Goal: Task Accomplishment & Management: Complete application form

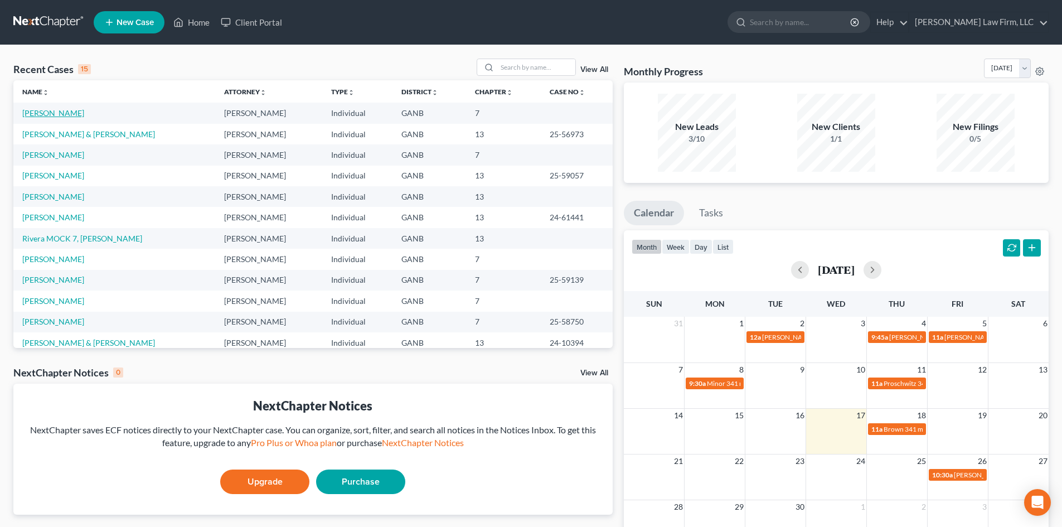
click at [45, 117] on link "[PERSON_NAME]" at bounding box center [53, 112] width 62 height 9
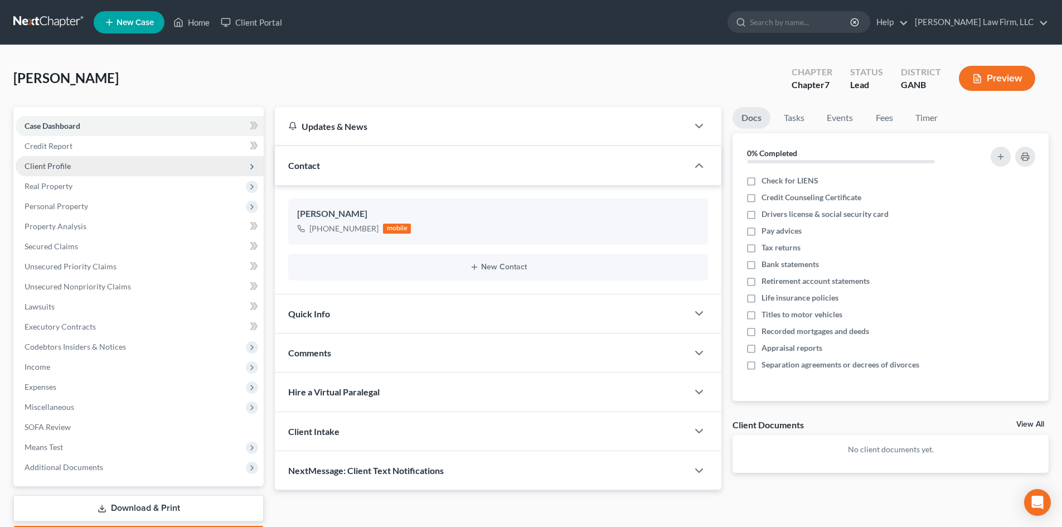
click at [51, 168] on span "Client Profile" at bounding box center [48, 165] width 46 height 9
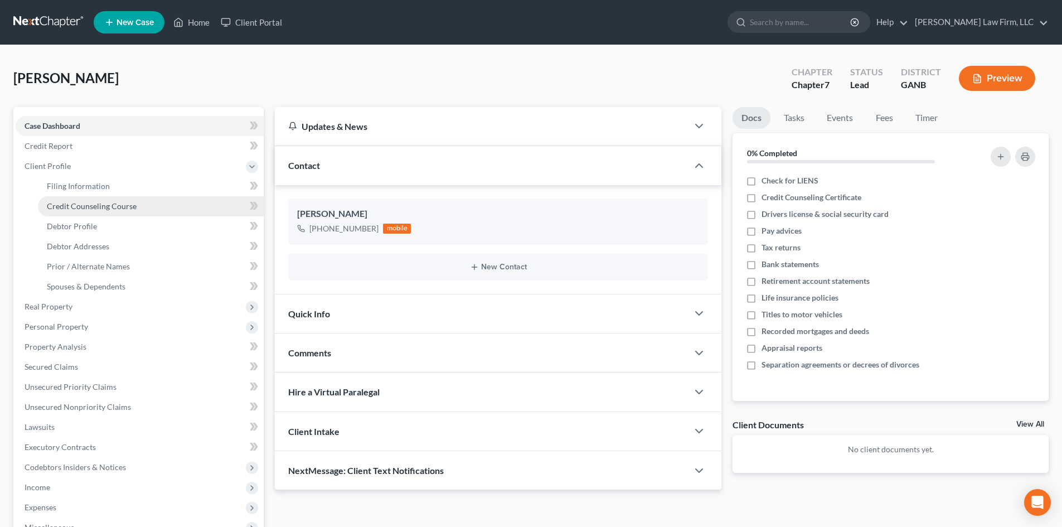
click at [81, 208] on span "Credit Counseling Course" at bounding box center [92, 205] width 90 height 9
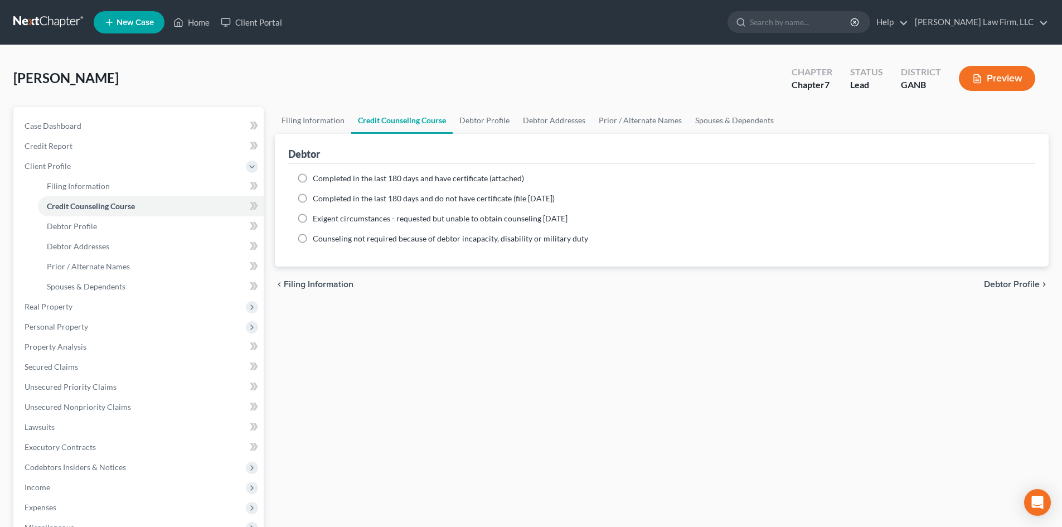
click at [313, 179] on label "Completed in the last 180 days and have certificate (attached)" at bounding box center [418, 178] width 211 height 11
click at [317, 179] on input "Completed in the last 180 days and have certificate (attached)" at bounding box center [320, 176] width 7 height 7
radio input "true"
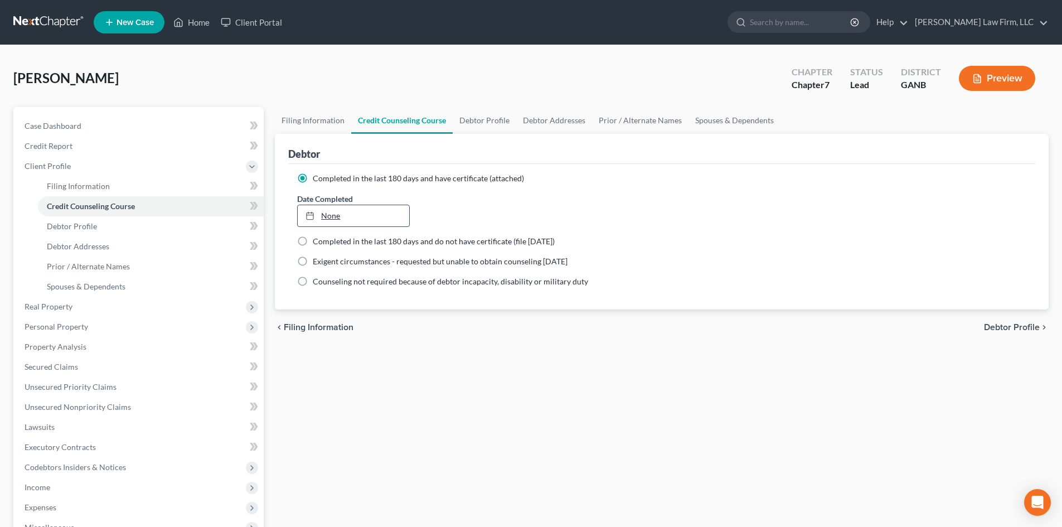
click at [361, 219] on link "None" at bounding box center [353, 215] width 111 height 21
click at [62, 379] on link "Unsecured Priority Claims" at bounding box center [140, 387] width 248 height 20
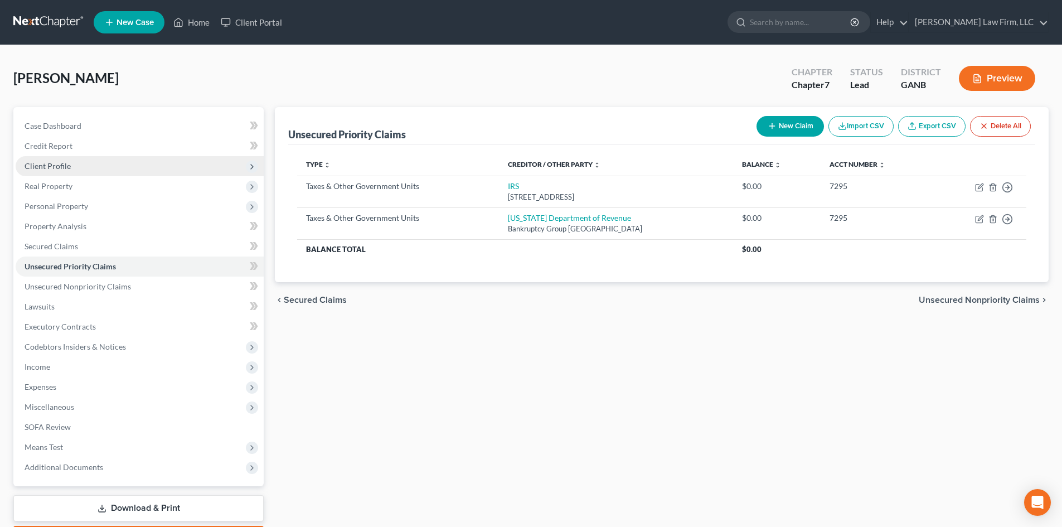
click at [65, 168] on span "Client Profile" at bounding box center [48, 165] width 46 height 9
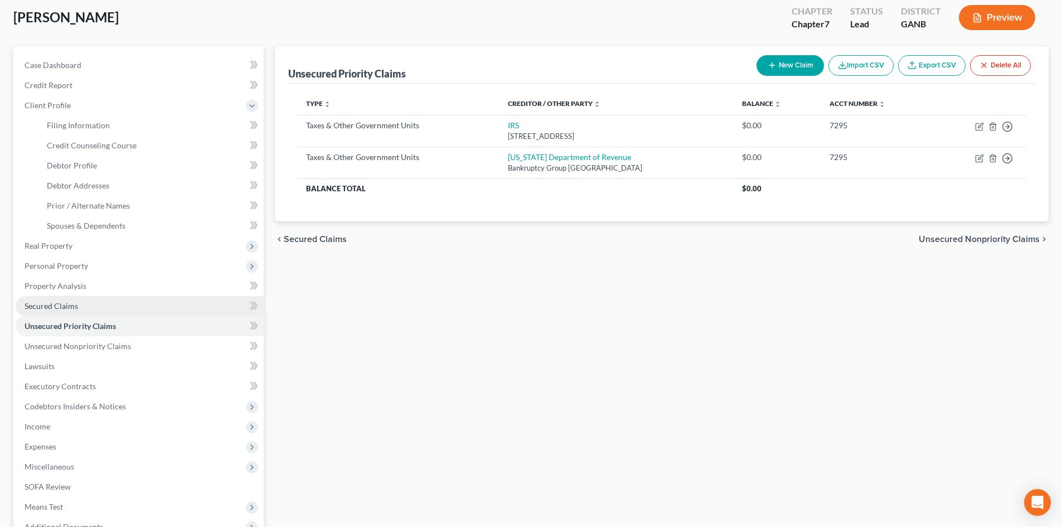
scroll to position [149, 0]
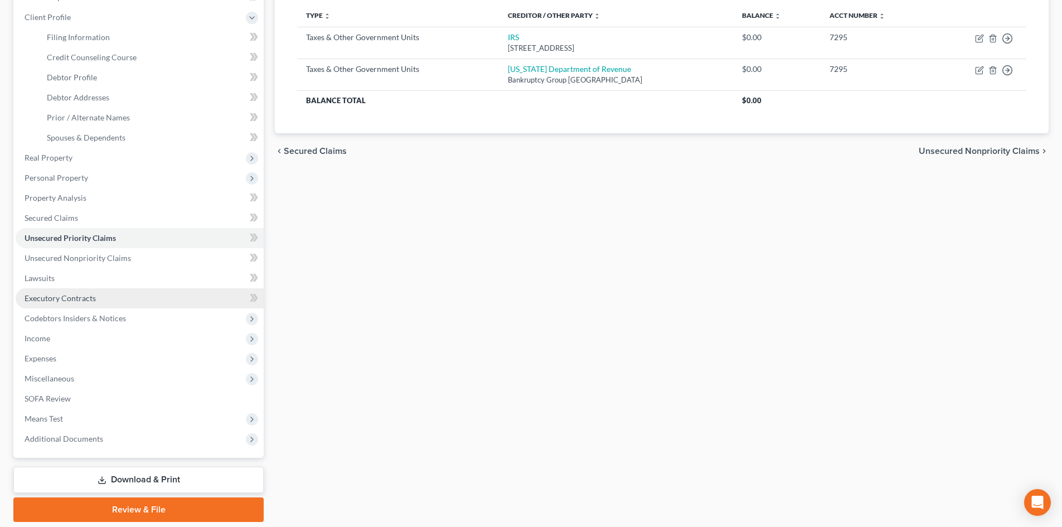
click at [79, 303] on link "Executory Contracts" at bounding box center [140, 298] width 248 height 20
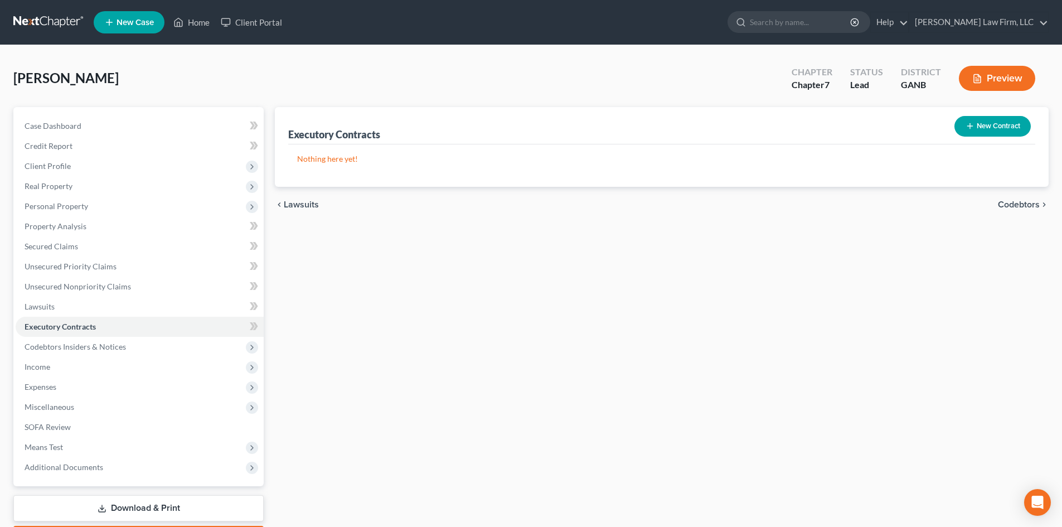
click at [991, 123] on button "New Contract" at bounding box center [992, 126] width 76 height 21
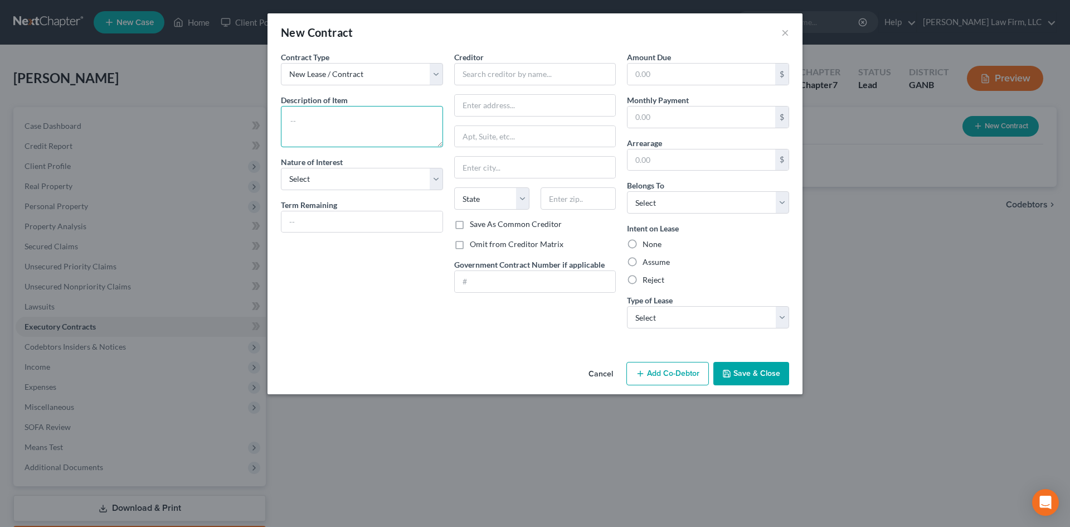
click at [310, 124] on textarea at bounding box center [362, 126] width 162 height 41
click at [342, 123] on textarea "Rental lease" at bounding box center [362, 126] width 162 height 41
click at [294, 121] on textarea "Rental lease" at bounding box center [362, 126] width 162 height 41
type textarea "12-month rental lease"
click at [302, 224] on input "text" at bounding box center [362, 221] width 161 height 21
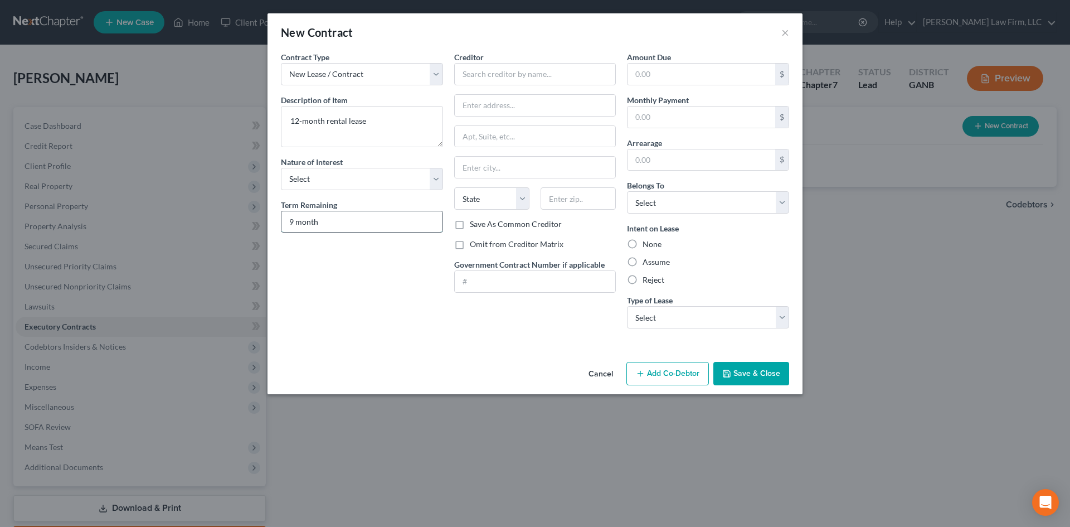
type input "9 months"
click at [478, 70] on input "text" at bounding box center [535, 74] width 162 height 22
type input "[PERSON_NAME] Management Partners"
type input "[STREET_ADDRESS]"
click at [555, 193] on input "text" at bounding box center [578, 198] width 75 height 22
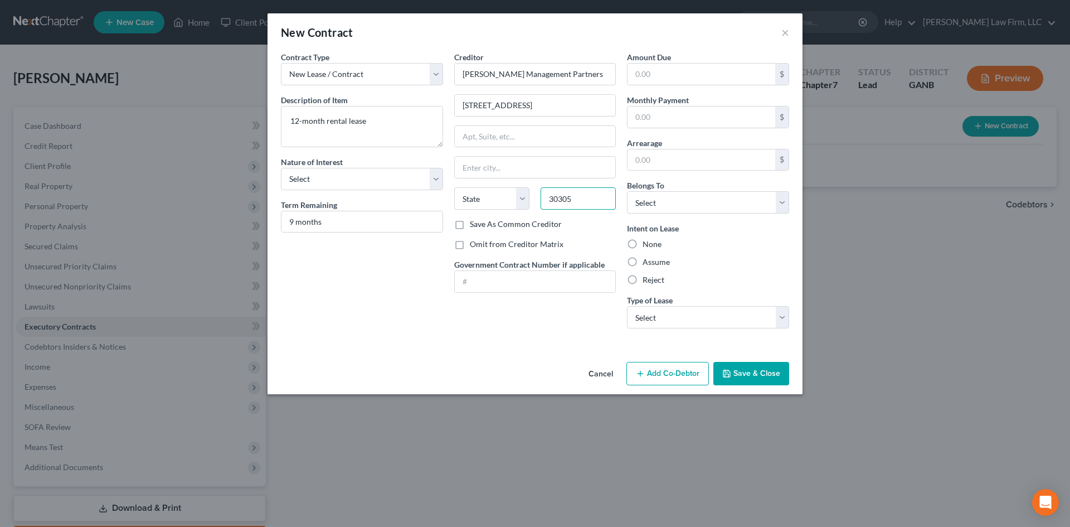
type input "30305"
type input "[GEOGRAPHIC_DATA]"
select select "10"
click at [683, 210] on select "Select Debtor 1 Only Debtor 2 Only Debtor 1 And Debtor 2 Only At Least One Of T…" at bounding box center [708, 202] width 162 height 22
select select "0"
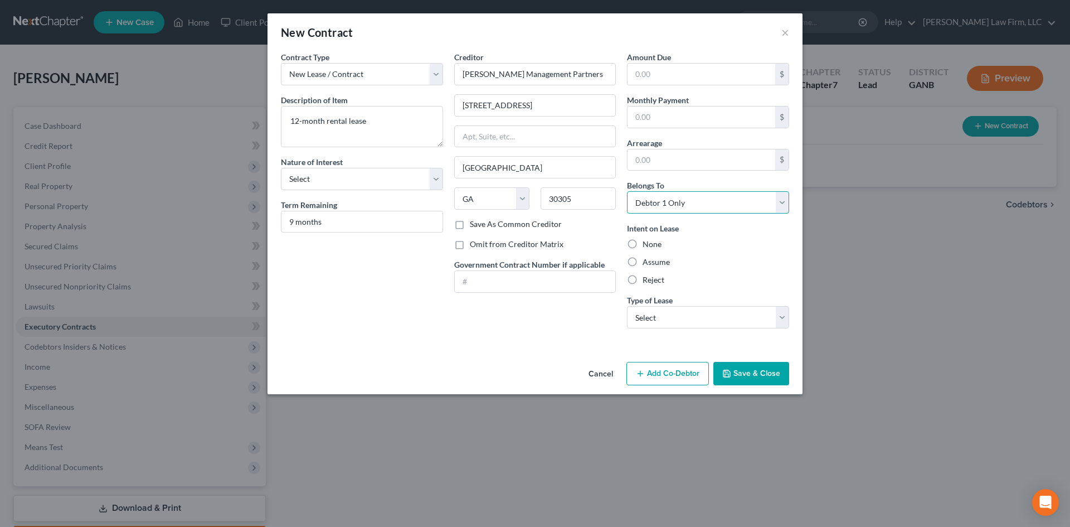
click at [627, 191] on select "Select Debtor 1 Only Debtor 2 Only Debtor 1 And Debtor 2 Only At Least One Of T…" at bounding box center [708, 202] width 162 height 22
click at [765, 371] on button "Save & Close" at bounding box center [752, 373] width 76 height 23
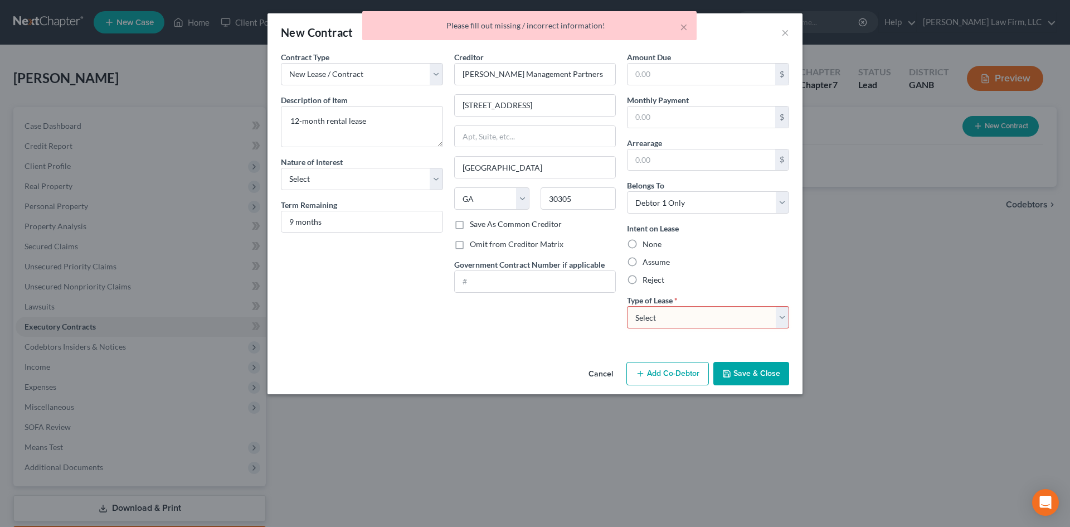
click at [664, 316] on select "Select Real Estate Car Other" at bounding box center [708, 317] width 162 height 22
select select "0"
click at [627, 306] on select "Select Real Estate Car Other" at bounding box center [708, 317] width 162 height 22
click at [741, 374] on button "Save & Close" at bounding box center [752, 373] width 76 height 23
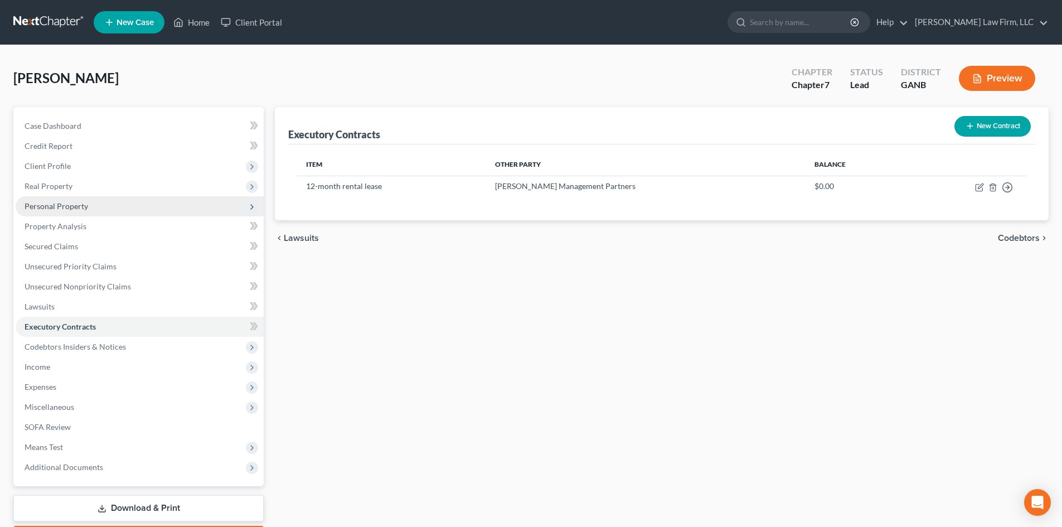
click at [59, 209] on span "Personal Property" at bounding box center [57, 205] width 64 height 9
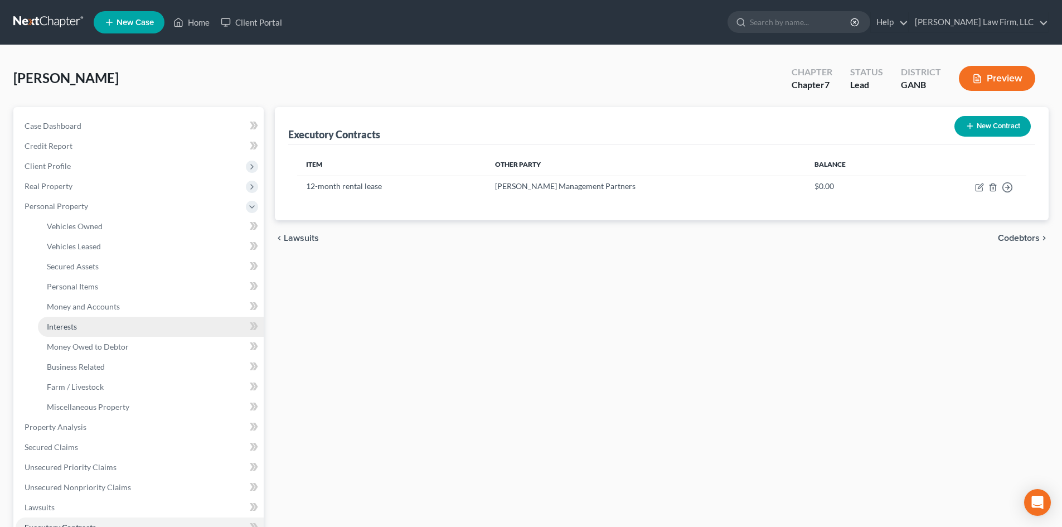
click at [74, 326] on span "Interests" at bounding box center [62, 326] width 30 height 9
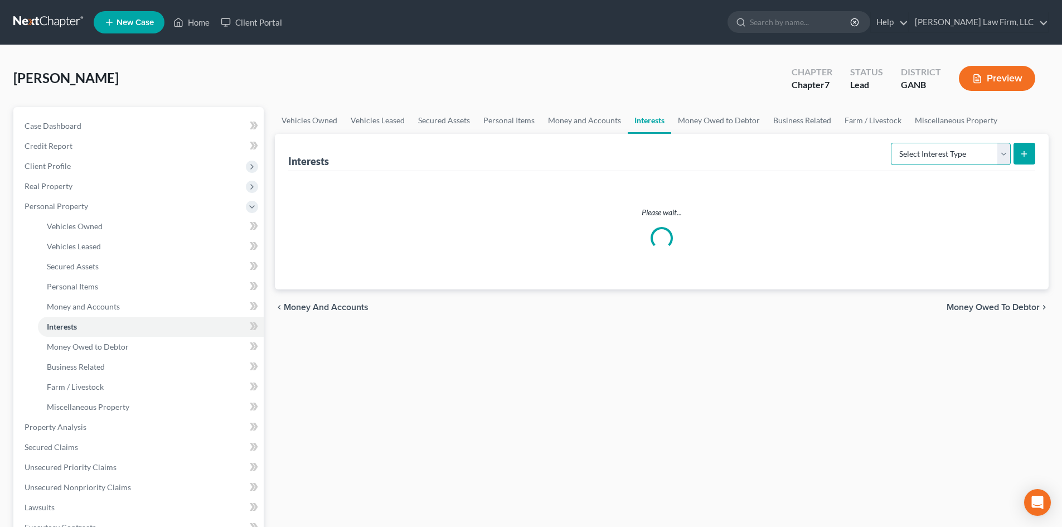
click at [906, 156] on select "Select Interest Type 401K Annuity Bond Education IRA Government Bond Government…" at bounding box center [951, 154] width 120 height 22
select select "term_life_insurance"
click at [892, 143] on select "Select Interest Type 401K Annuity Bond Education IRA Government Bond Government…" at bounding box center [951, 154] width 120 height 22
click at [1027, 152] on icon "submit" at bounding box center [1024, 153] width 9 height 9
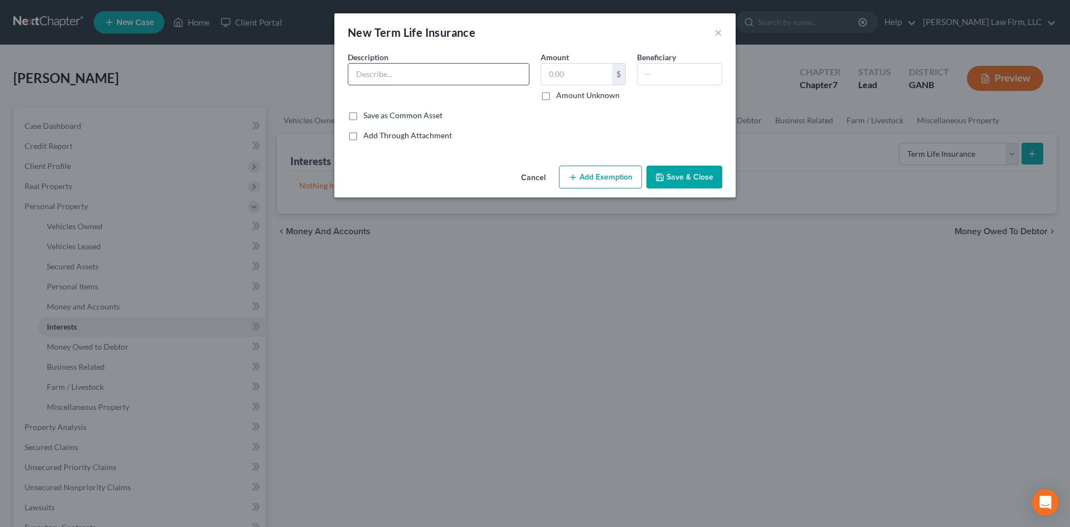
click at [435, 76] on input "text" at bounding box center [438, 74] width 181 height 21
type input "Banner Term Life Insurance"
click at [672, 176] on button "Save & Close" at bounding box center [685, 177] width 76 height 23
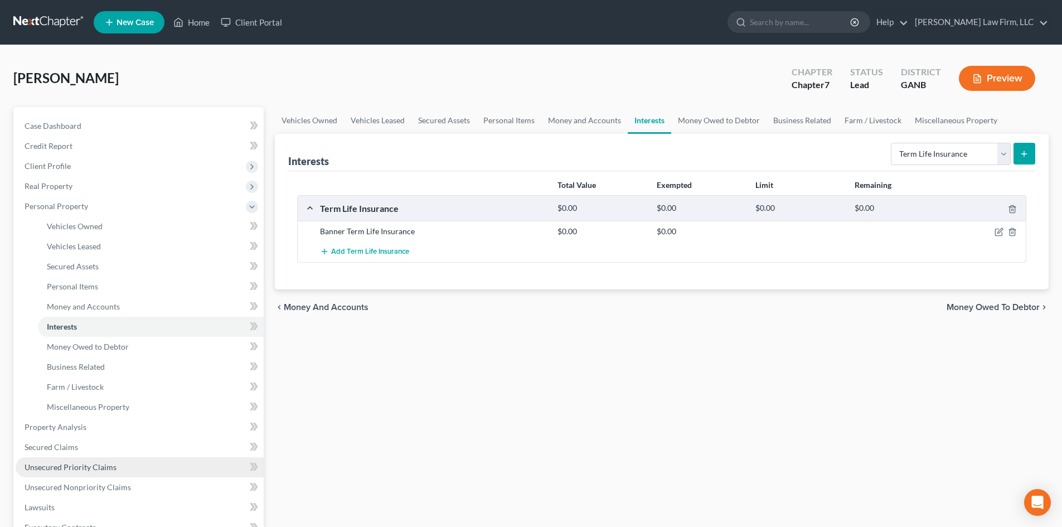
click at [102, 469] on span "Unsecured Priority Claims" at bounding box center [71, 466] width 92 height 9
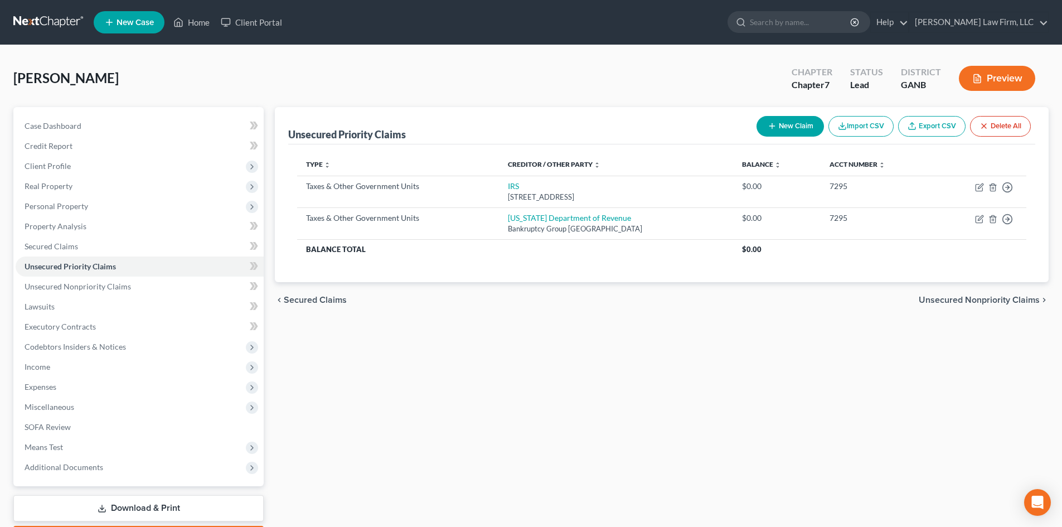
click at [783, 122] on button "New Claim" at bounding box center [790, 126] width 67 height 21
select select "0"
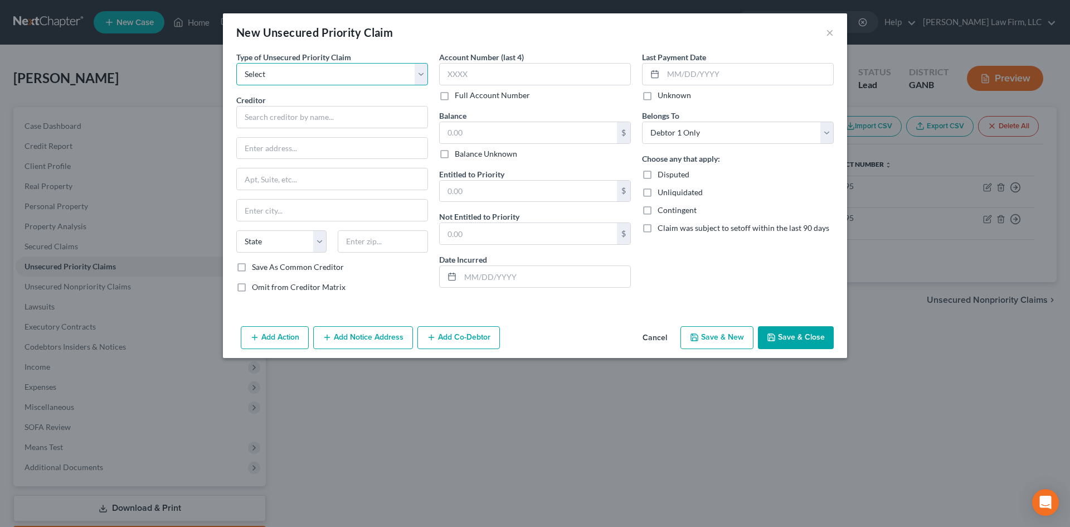
click at [275, 73] on select "Select Taxes & Other Government Units Domestic Support Obligations Extensions o…" at bounding box center [332, 74] width 192 height 22
select select "1"
click at [236, 63] on select "Select Taxes & Other Government Units Domestic Support Obligations Extensions o…" at bounding box center [332, 74] width 192 height 22
click at [279, 123] on input "text" at bounding box center [332, 117] width 192 height 22
type input "[PERSON_NAME]"
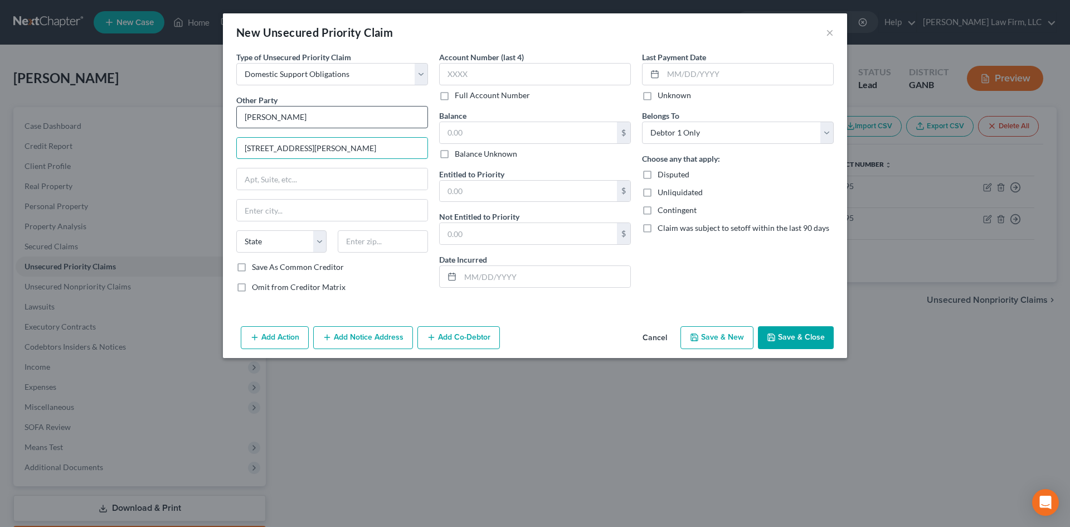
type input "[STREET_ADDRESS][PERSON_NAME]"
type input "30004"
type input "Alpharetta"
select select "10"
click at [491, 129] on input "text" at bounding box center [528, 132] width 177 height 21
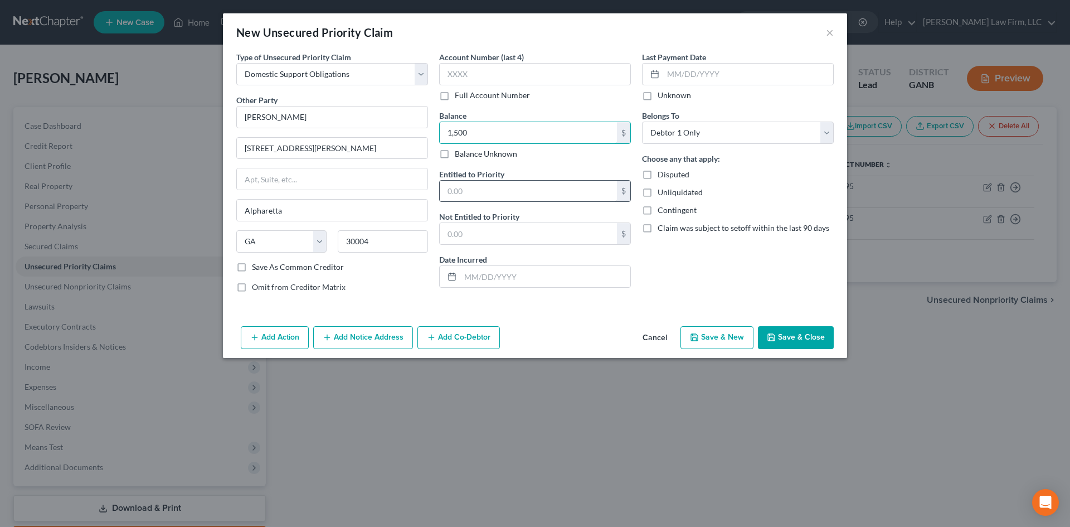
type input "1,500"
click at [511, 182] on input "text" at bounding box center [528, 191] width 177 height 21
type input "1,500"
click at [779, 340] on button "Save & Close" at bounding box center [796, 337] width 76 height 23
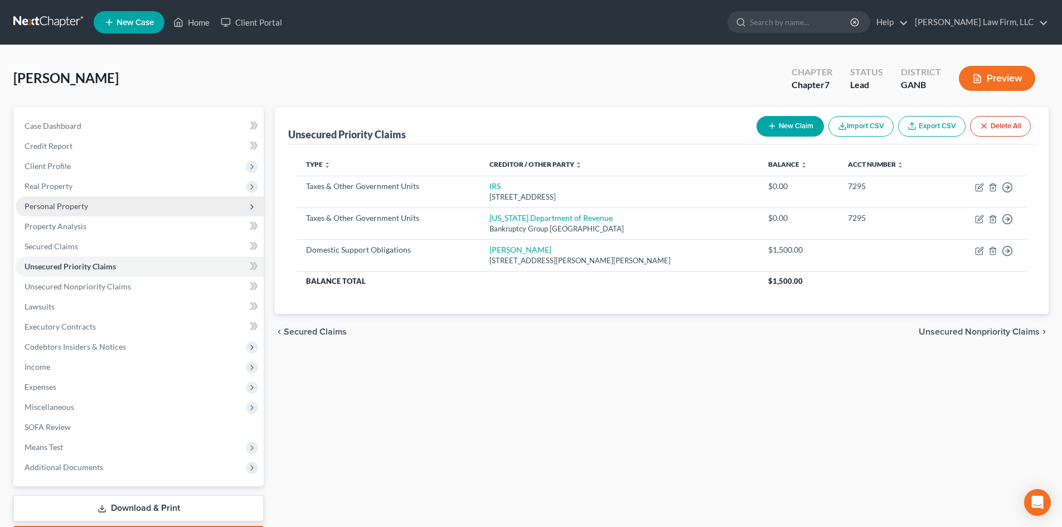
click at [53, 206] on span "Personal Property" at bounding box center [57, 205] width 64 height 9
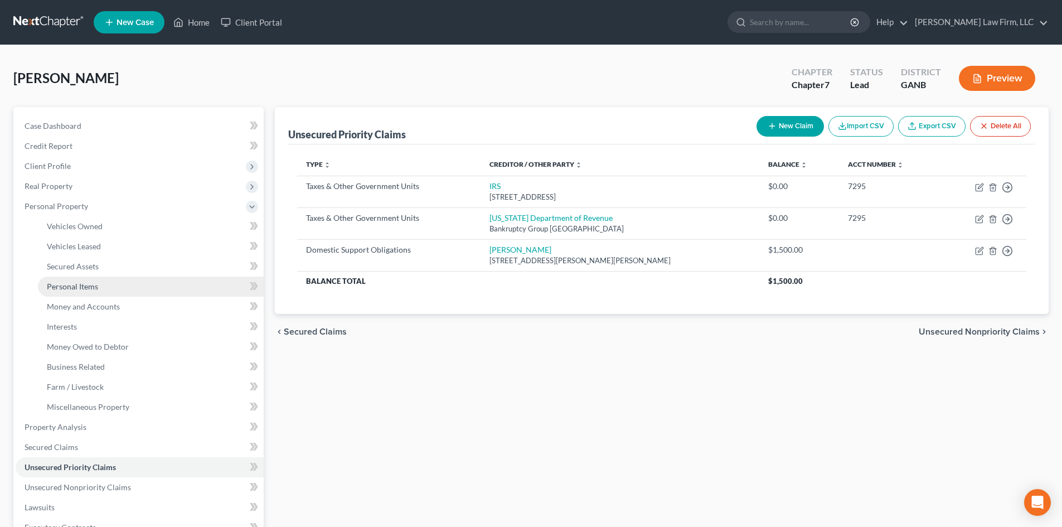
click at [75, 289] on span "Personal Items" at bounding box center [72, 286] width 51 height 9
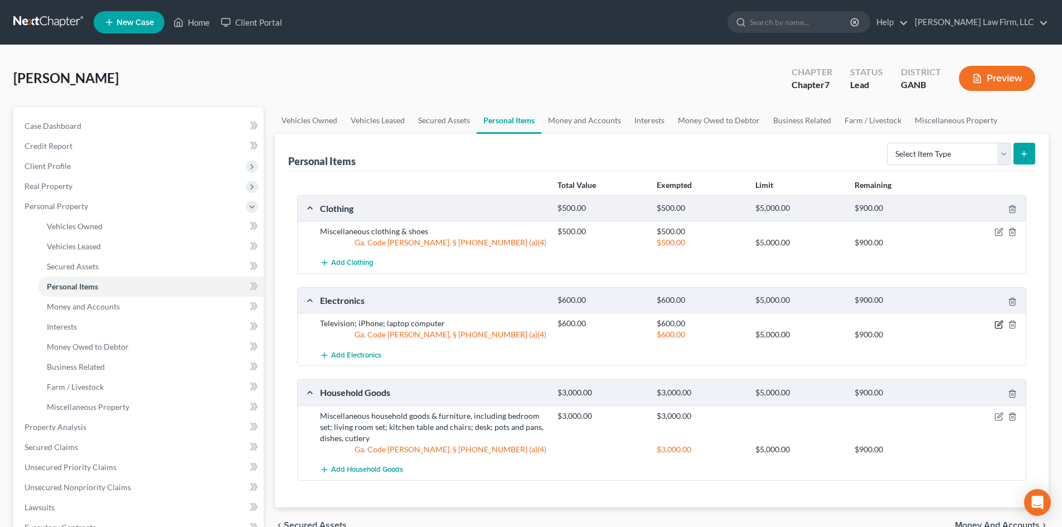
click at [997, 325] on icon "button" at bounding box center [999, 324] width 9 height 9
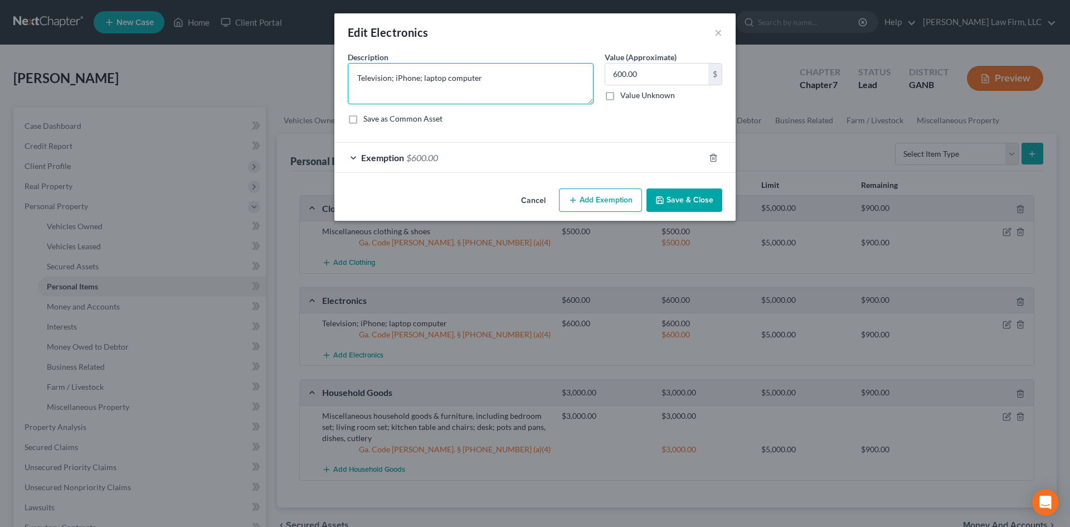
drag, startPoint x: 361, startPoint y: 77, endPoint x: 352, endPoint y: 79, distance: 8.7
click at [352, 79] on textarea "Television; iPhone; laptop computer" at bounding box center [471, 83] width 246 height 41
click at [396, 79] on textarea "2 television; iPhone; laptop computer" at bounding box center [471, 83] width 246 height 41
type textarea "2 televisions; iPhone; laptop computer"
click at [681, 209] on button "Save & Close" at bounding box center [685, 199] width 76 height 23
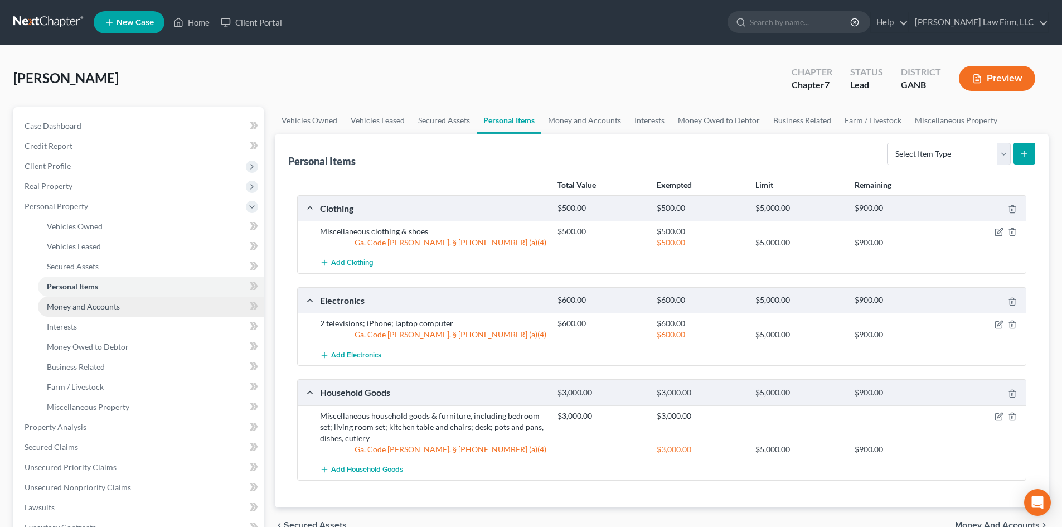
click at [91, 313] on link "Money and Accounts" at bounding box center [151, 307] width 226 height 20
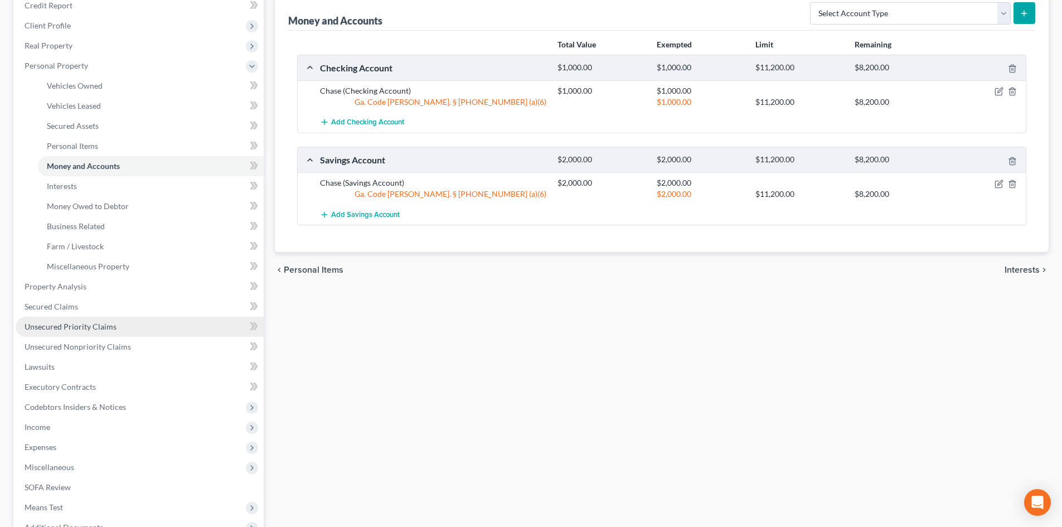
scroll to position [149, 0]
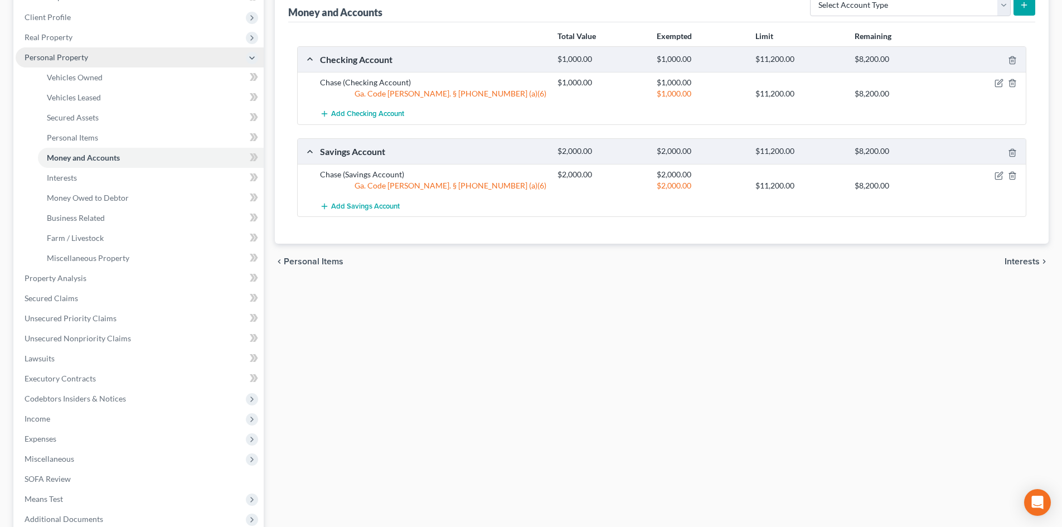
click at [32, 55] on span "Personal Property" at bounding box center [57, 56] width 64 height 9
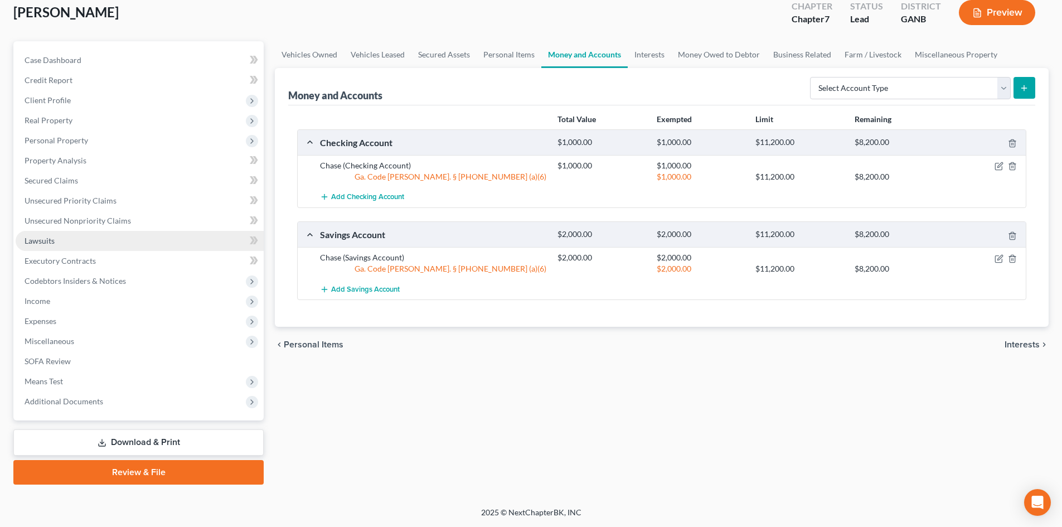
scroll to position [66, 0]
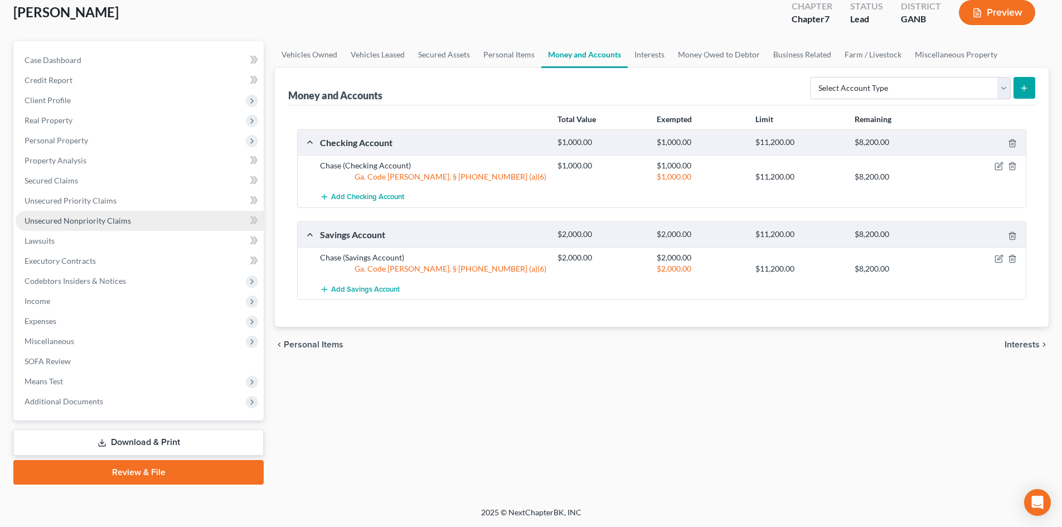
click at [83, 222] on span "Unsecured Nonpriority Claims" at bounding box center [78, 220] width 106 height 9
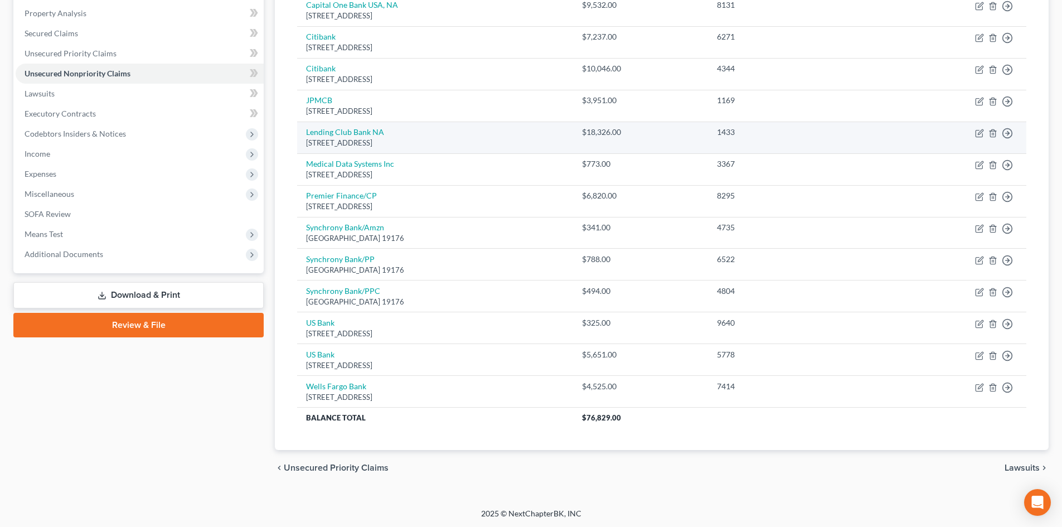
scroll to position [214, 0]
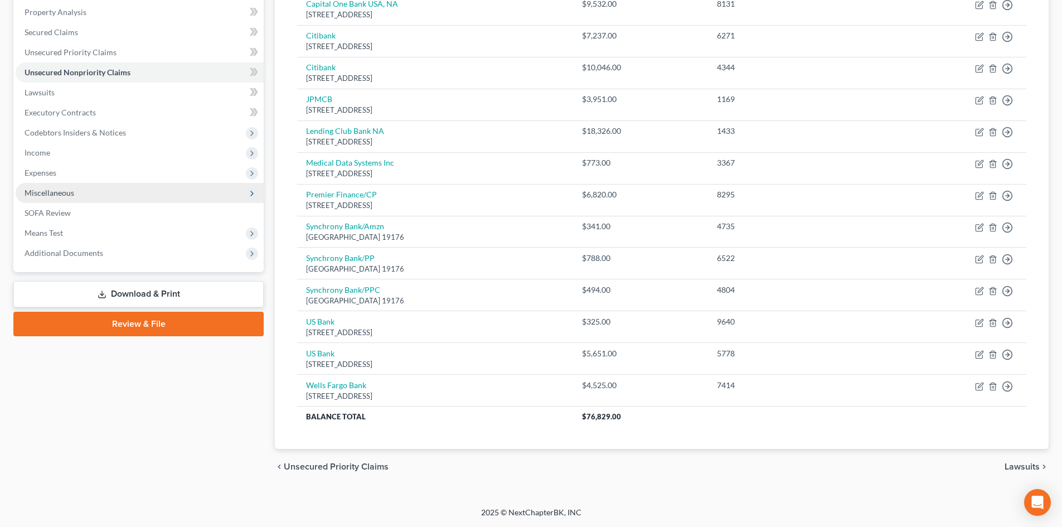
click at [56, 198] on span "Miscellaneous" at bounding box center [140, 193] width 248 height 20
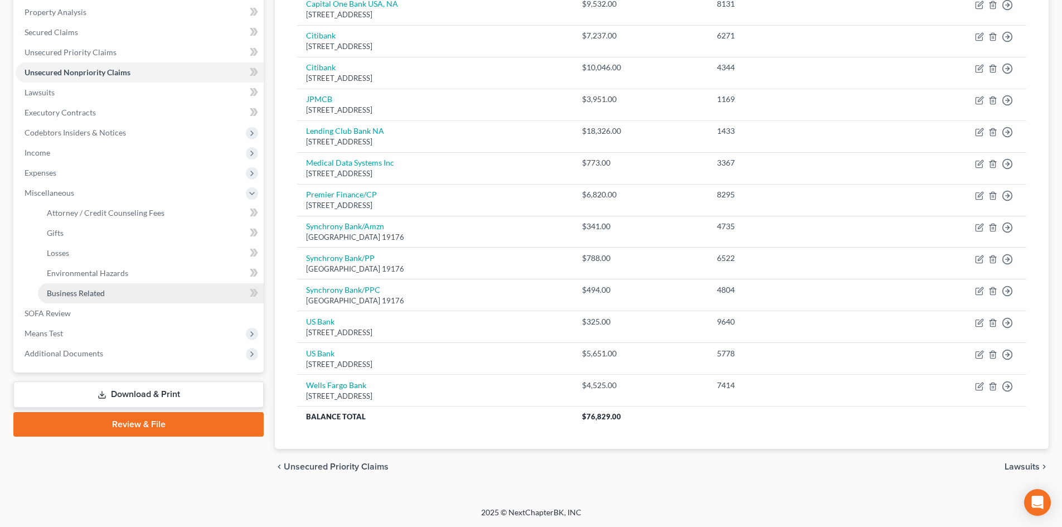
click at [81, 290] on span "Business Related" at bounding box center [76, 292] width 58 height 9
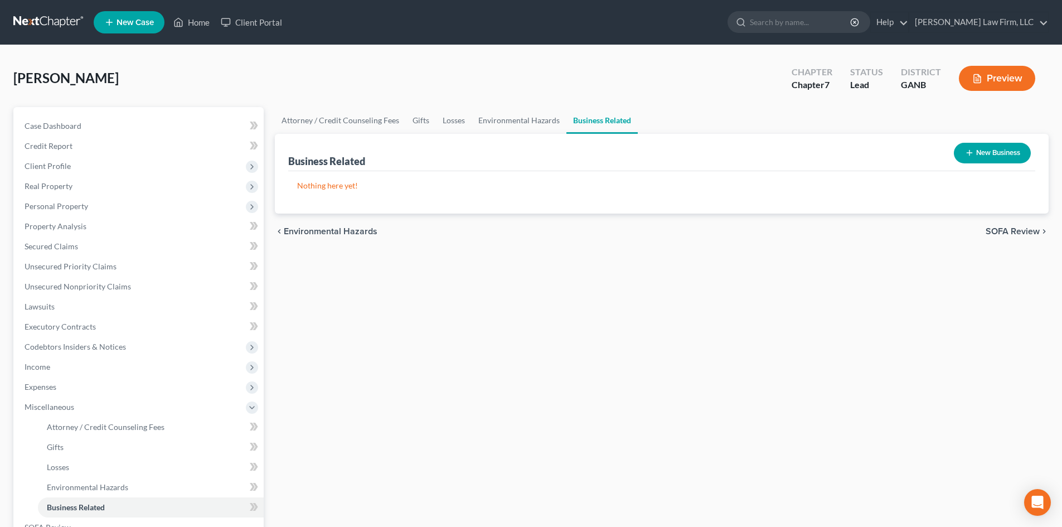
click at [1015, 153] on button "New Business" at bounding box center [992, 153] width 77 height 21
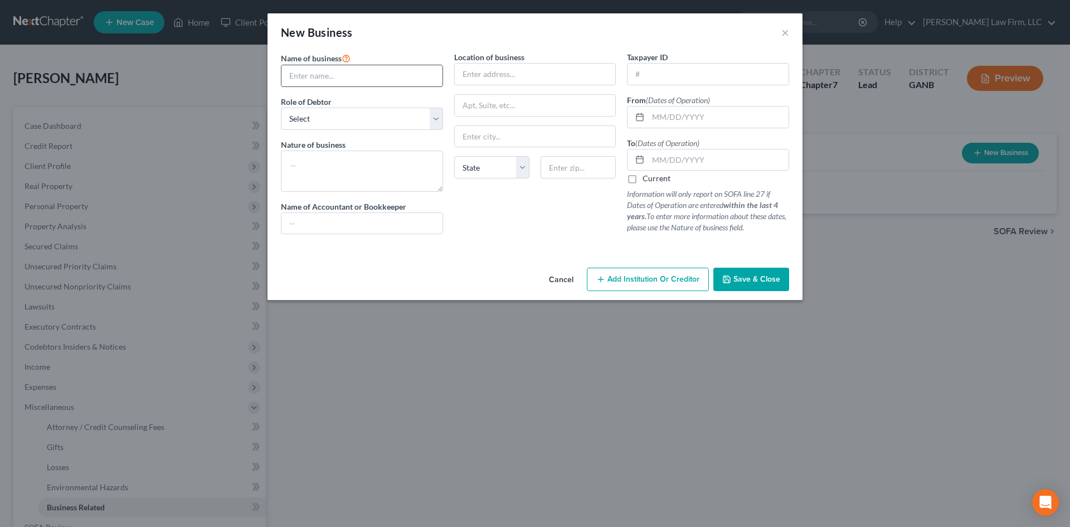
click at [287, 77] on input "text" at bounding box center [362, 75] width 161 height 21
type input "Self-employed Driver"
click at [363, 124] on select "Select A member of a limited liability company (LLC) or limited liability partn…" at bounding box center [362, 119] width 162 height 22
select select "sole_proprietor"
click at [281, 108] on select "Select A member of a limited liability company (LLC) or limited liability partn…" at bounding box center [362, 119] width 162 height 22
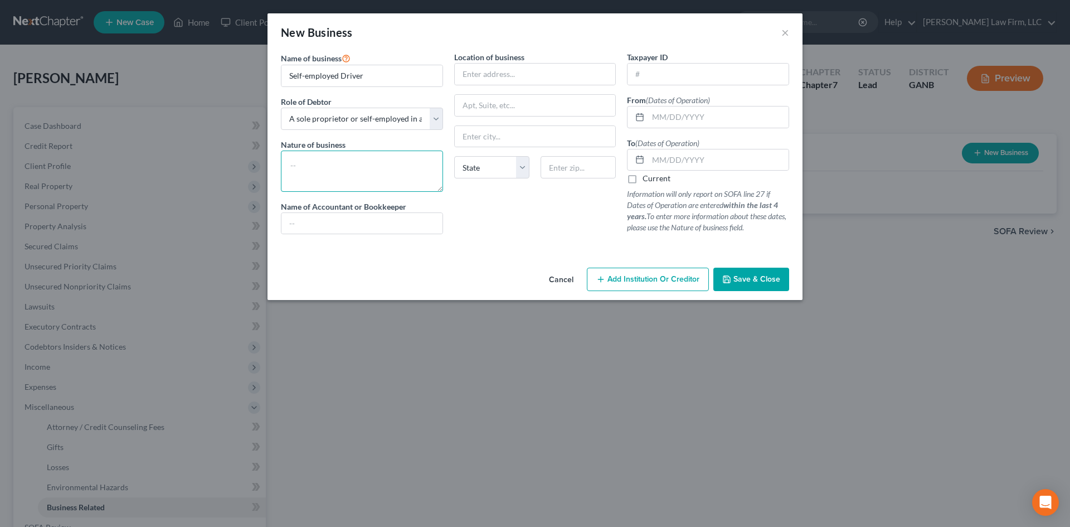
click at [365, 172] on textarea at bounding box center [362, 171] width 162 height 41
type textarea "Door Dash; Lyft; delivery"
click at [493, 78] on input "text" at bounding box center [535, 74] width 161 height 21
type input "[STREET_ADDRESS]"
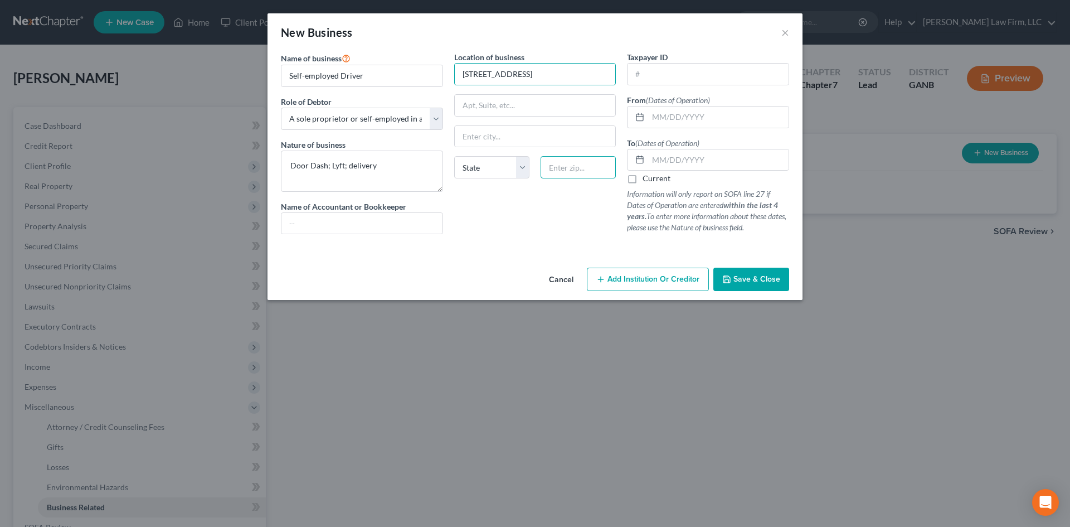
click at [555, 171] on input "text" at bounding box center [578, 167] width 75 height 22
type input "30004"
type input "Alpharetta"
select select "10"
click at [668, 117] on input "text" at bounding box center [718, 116] width 140 height 21
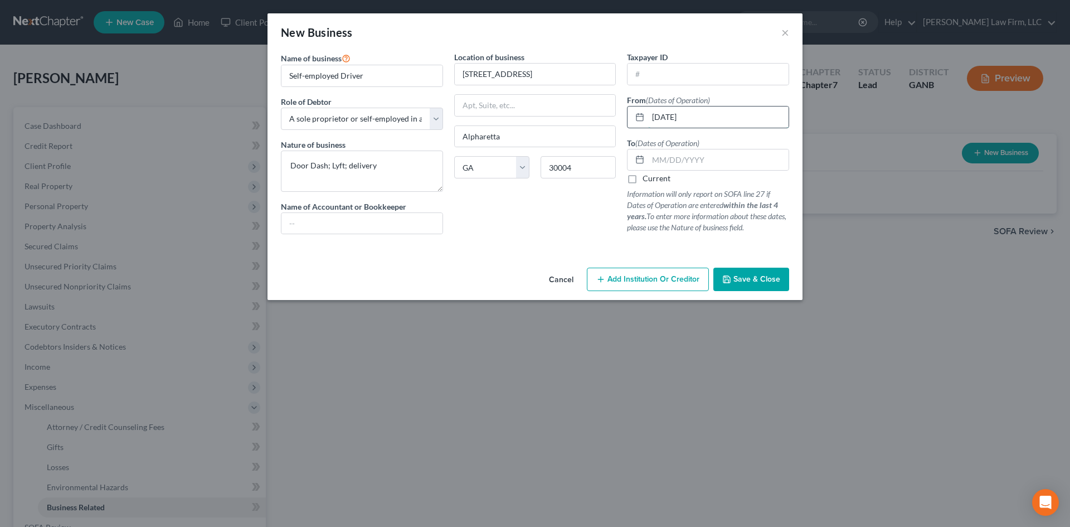
type input "[DATE]"
click at [749, 281] on span "Save & Close" at bounding box center [757, 278] width 47 height 9
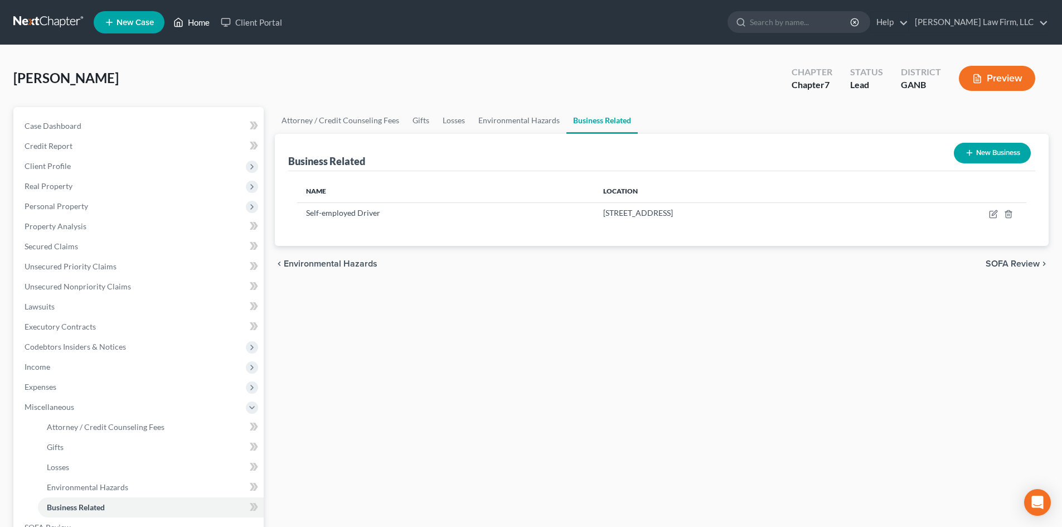
click at [201, 28] on link "Home" at bounding box center [191, 22] width 47 height 20
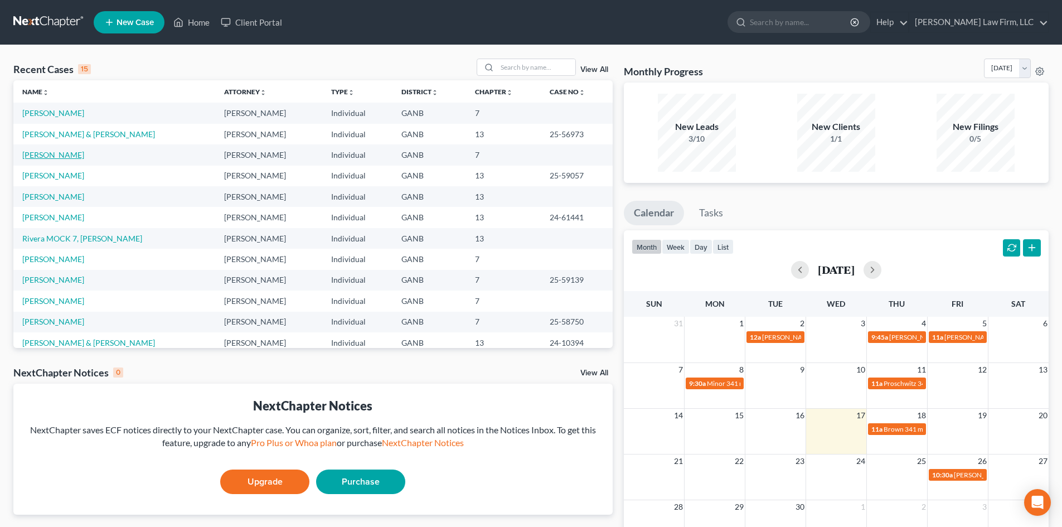
click at [54, 154] on link "[PERSON_NAME]" at bounding box center [53, 154] width 62 height 9
select select "10"
select select "6"
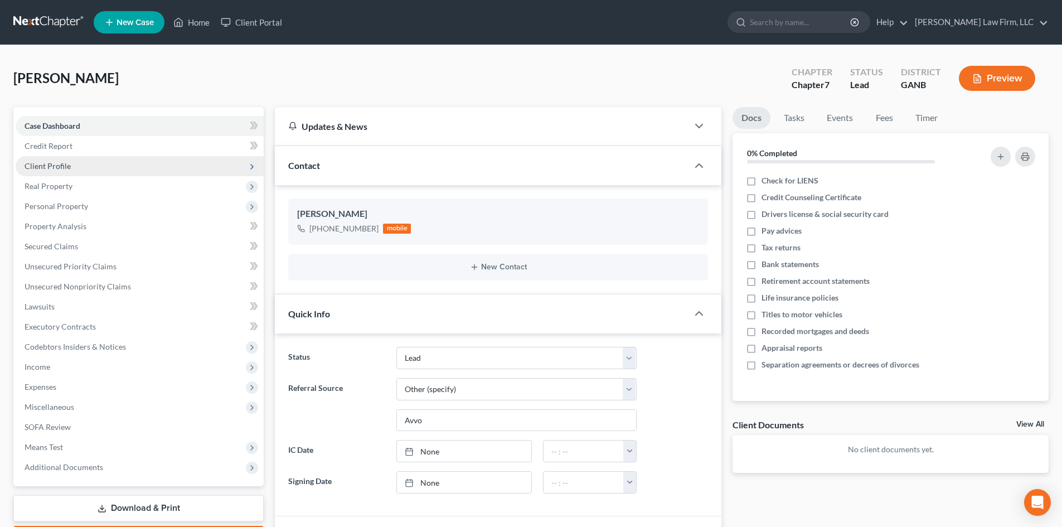
click at [53, 167] on span "Client Profile" at bounding box center [48, 165] width 46 height 9
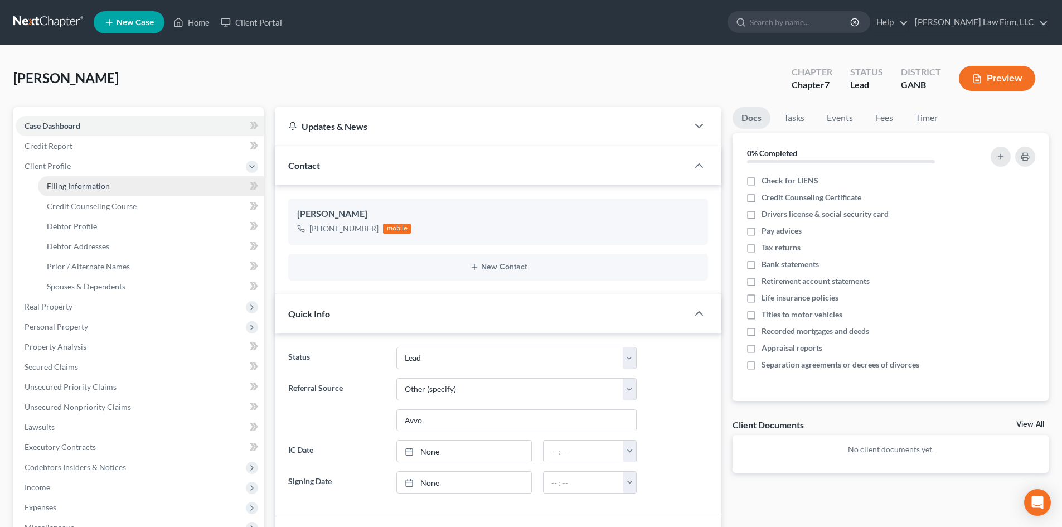
click at [62, 188] on span "Filing Information" at bounding box center [78, 185] width 63 height 9
select select "1"
select select "0"
select select "10"
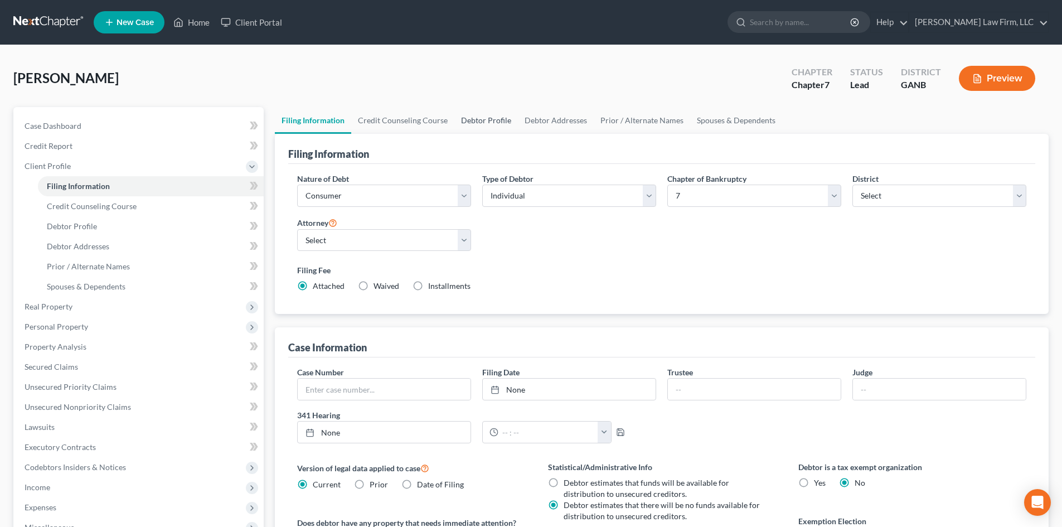
click at [485, 124] on link "Debtor Profile" at bounding box center [486, 120] width 64 height 27
select select "0"
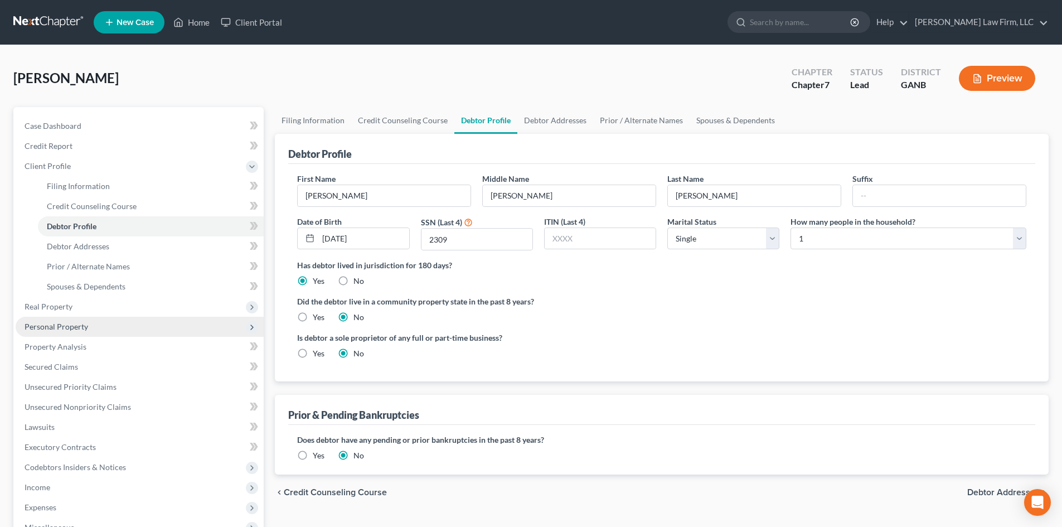
click at [64, 330] on span "Personal Property" at bounding box center [57, 326] width 64 height 9
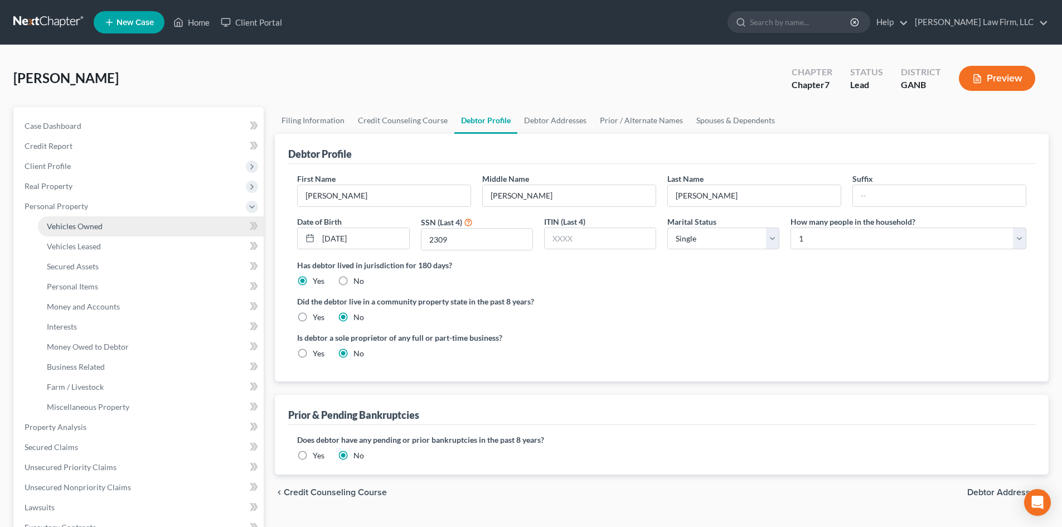
click at [103, 228] on link "Vehicles Owned" at bounding box center [151, 226] width 226 height 20
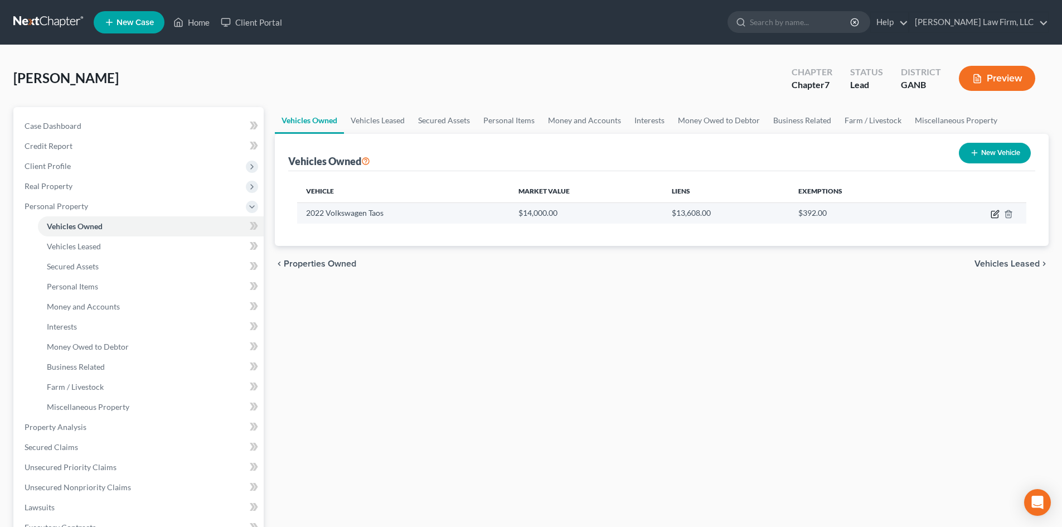
click at [993, 213] on icon "button" at bounding box center [995, 214] width 9 height 9
select select "0"
select select "4"
select select "2"
select select "0"
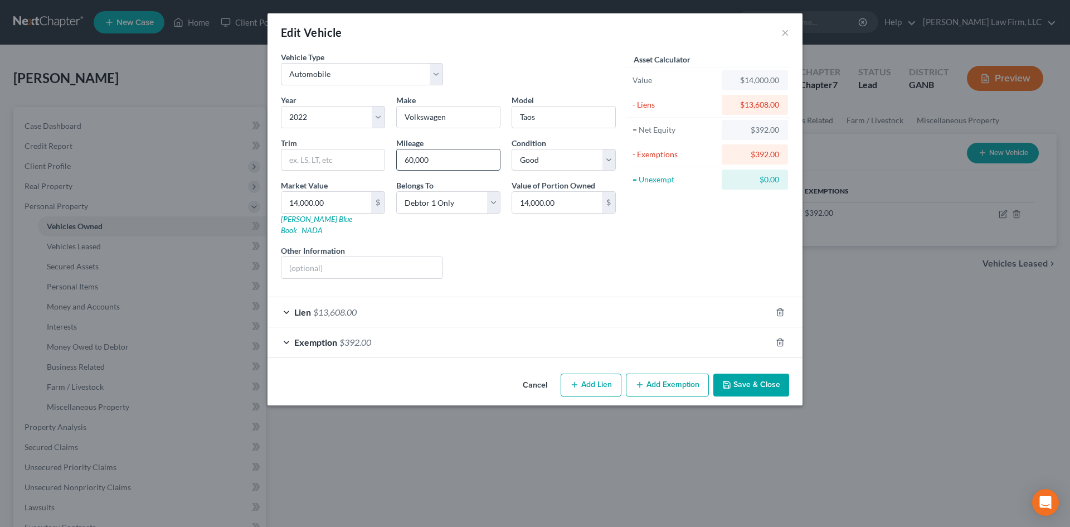
click at [442, 168] on input "60,000" at bounding box center [448, 159] width 103 height 21
type input "22,000"
click at [704, 242] on div "Asset Calculator Value $14,000.00 - Liens $13,608.00 = Net Equity $392.00 - Exe…" at bounding box center [708, 169] width 173 height 236
click at [765, 376] on button "Save & Close" at bounding box center [752, 385] width 76 height 23
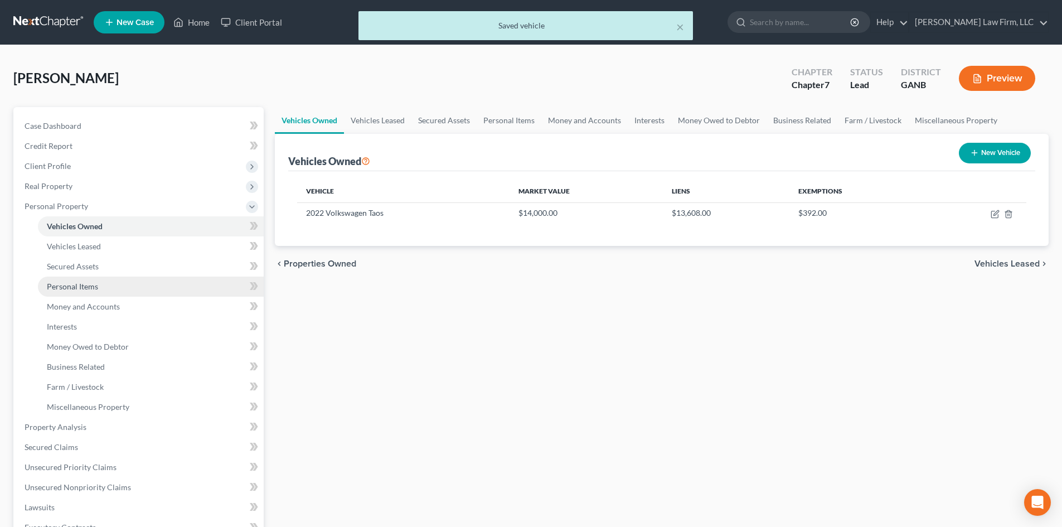
click at [51, 284] on span "Personal Items" at bounding box center [72, 286] width 51 height 9
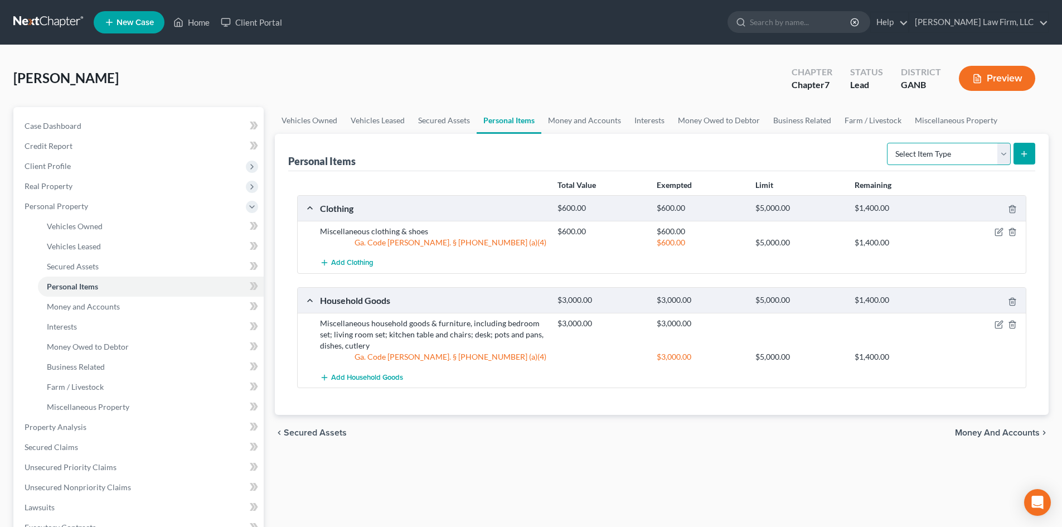
click at [937, 149] on select "Select Item Type Clothing Collectibles Of Value Electronics Firearms Household …" at bounding box center [949, 154] width 124 height 22
select select "jewelry"
click at [888, 143] on select "Select Item Type Clothing Collectibles Of Value Electronics Firearms Household …" at bounding box center [949, 154] width 124 height 22
click at [1027, 152] on icon "submit" at bounding box center [1024, 153] width 9 height 9
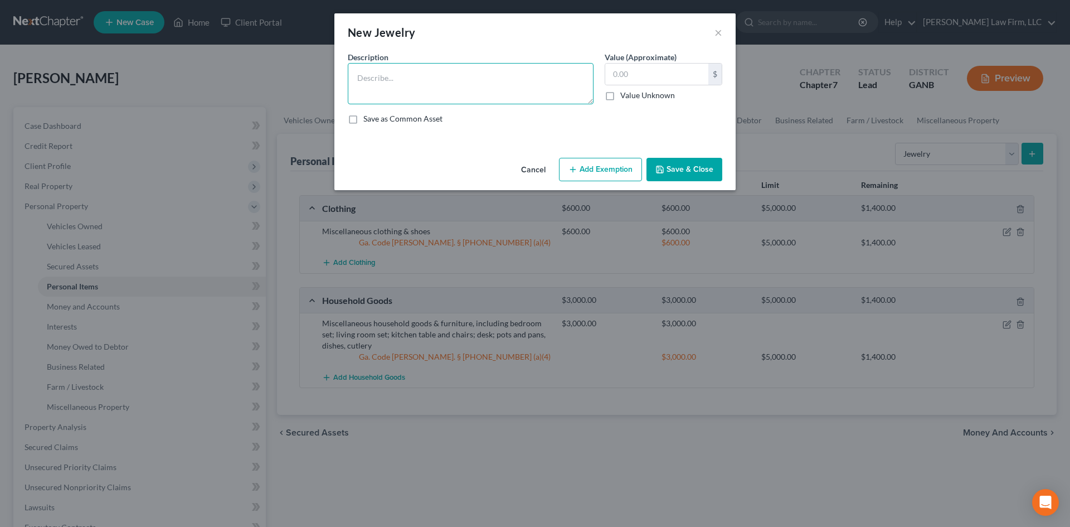
click at [449, 86] on textarea at bounding box center [471, 83] width 246 height 41
type textarea "2 pairs of earrings"
type input "100"
click at [588, 176] on button "Add Exemption" at bounding box center [600, 169] width 83 height 23
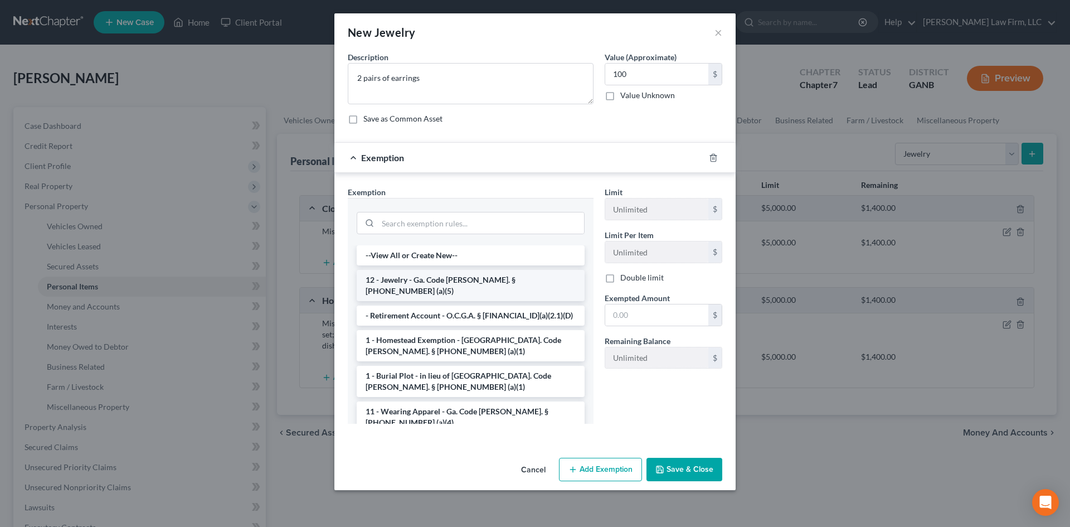
click at [458, 279] on li "12 - Jewelry - Ga. Code [PERSON_NAME]. § [PHONE_NUMBER] (a)(5)" at bounding box center [471, 285] width 228 height 31
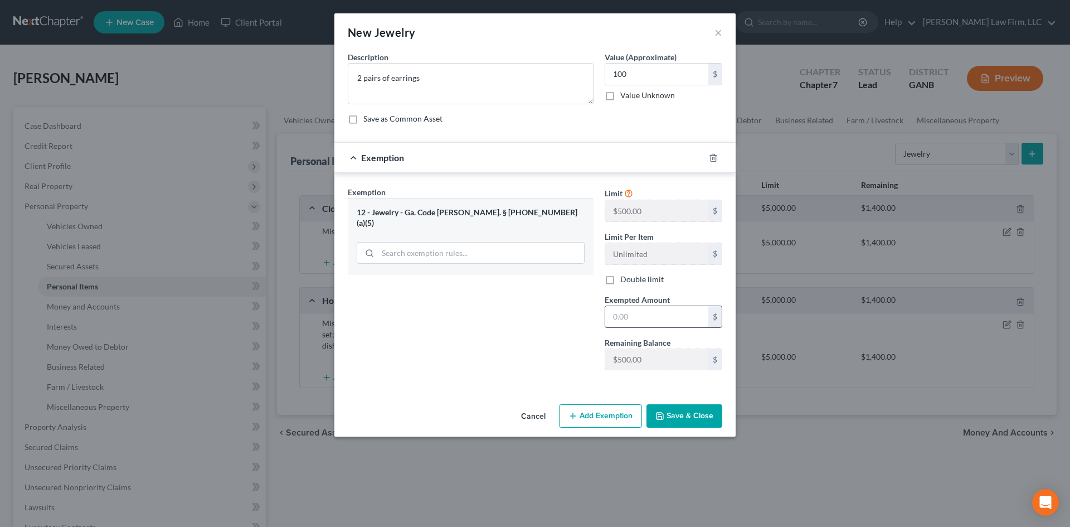
click at [623, 314] on input "text" at bounding box center [656, 316] width 103 height 21
type input "100"
drag, startPoint x: 537, startPoint y: 345, endPoint x: 560, endPoint y: 349, distance: 23.3
click at [537, 345] on div "Exemption Set must be selected for CA. Exemption * 12 - Jewelry - [GEOGRAPHIC_D…" at bounding box center [470, 282] width 257 height 193
click at [712, 425] on button "Save & Close" at bounding box center [685, 415] width 76 height 23
